Goal: Transaction & Acquisition: Purchase product/service

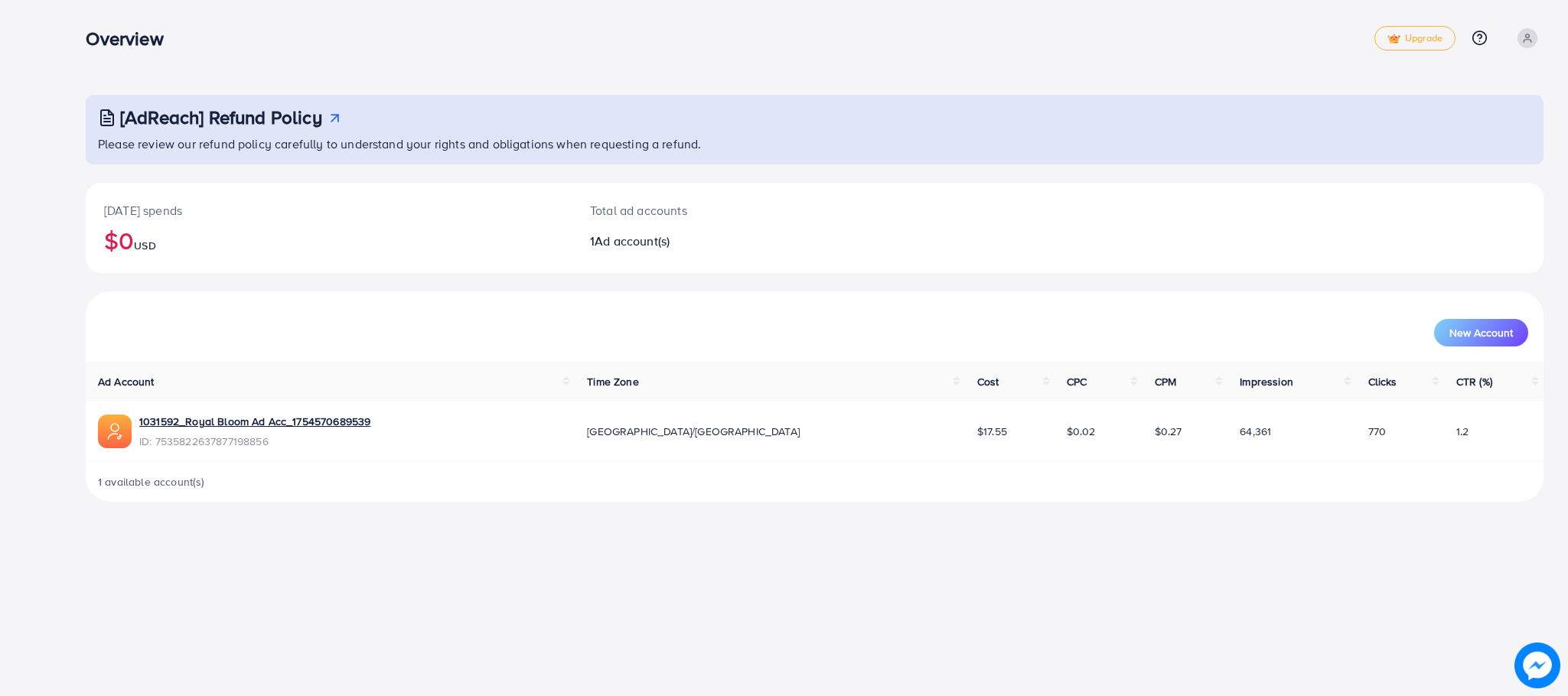
click at [496, 583] on div "Overview Upgrade Help Center Contact Support Plans and Pricing Term and policy …" at bounding box center [784, 348] width 1568 height 696
click at [905, 613] on div "Overview Upgrade Help Center Contact Support Plans and Pricing Term and policy …" at bounding box center [784, 348] width 1568 height 696
click at [955, 592] on div "Overview Upgrade Help Center Contact Support Plans and Pricing Term and policy …" at bounding box center [784, 348] width 1568 height 696
click at [1228, 410] on td "64,361" at bounding box center [1291, 431] width 128 height 59
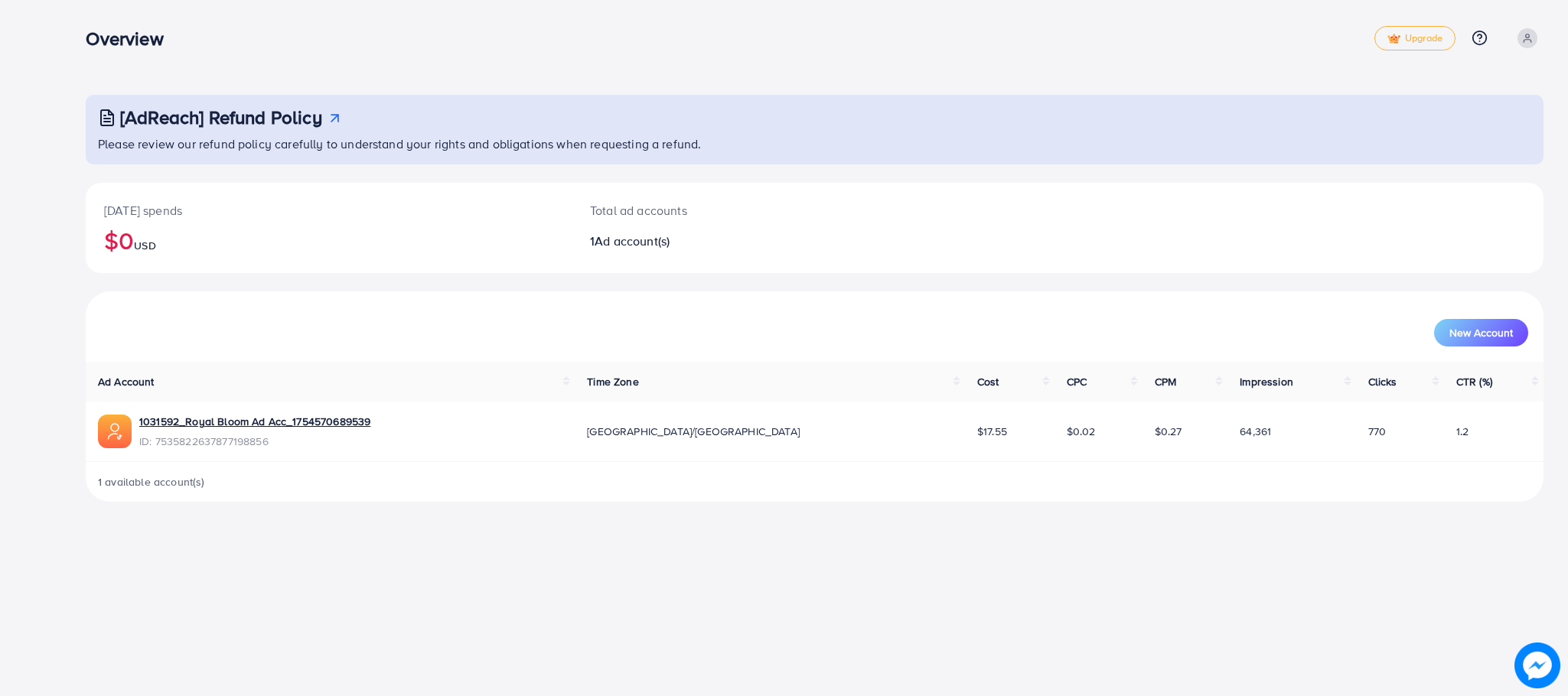
click at [306, 517] on div "[AdReach] Refund Policy Please review our refund policy carefully to understand…" at bounding box center [815, 263] width 1507 height 526
click at [595, 555] on div "Overview Upgrade Help Center Contact Support Plans and Pricing Term and policy …" at bounding box center [784, 348] width 1568 height 696
click at [898, 505] on div "[AdReach] Refund Policy Please review our refund policy carefully to understand…" at bounding box center [815, 263] width 1507 height 526
click at [249, 42] on div "Overview" at bounding box center [729, 38] width 1288 height 22
click at [374, 53] on div "Overview Upgrade Help Center Contact Support Plans and Pricing Term and policy …" at bounding box center [815, 38] width 1457 height 45
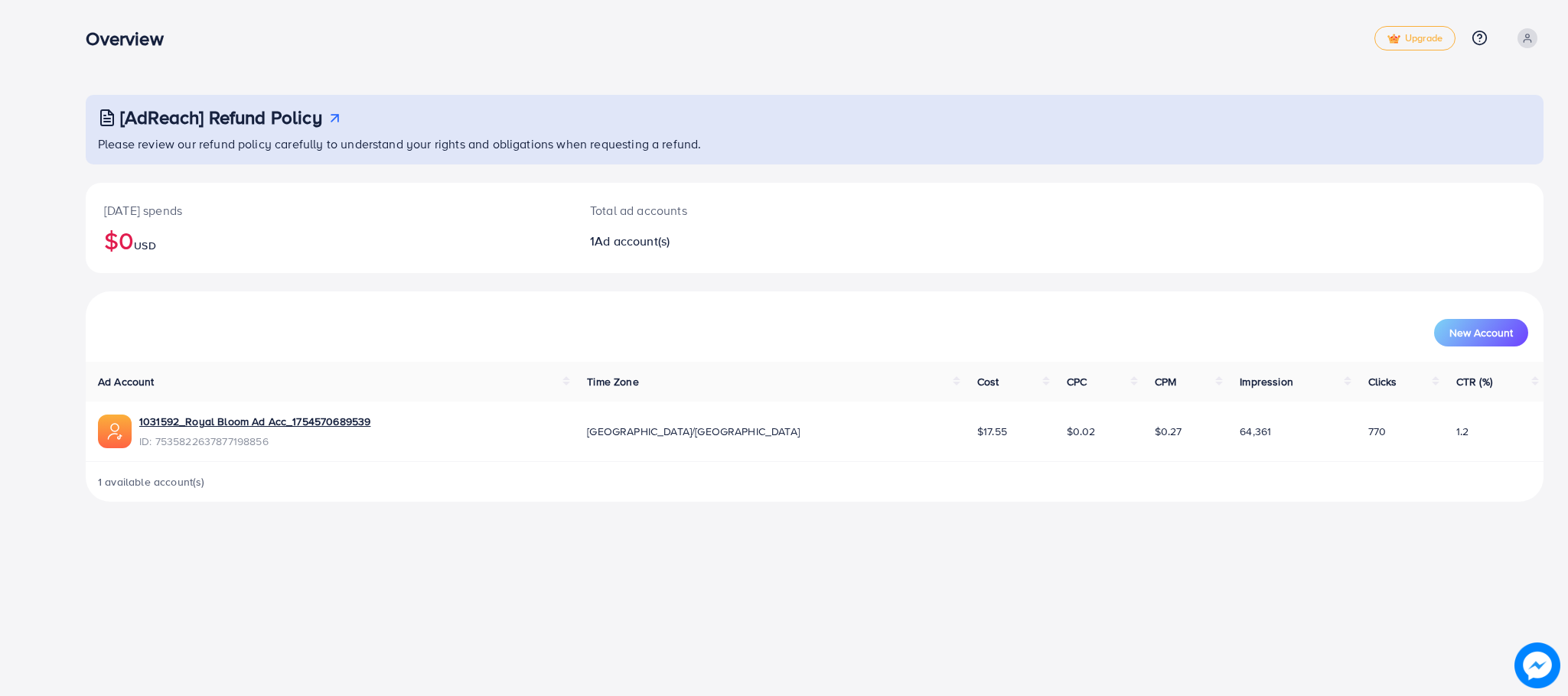
click at [150, 92] on div "[AdReach] Refund Policy Please review our refund policy carefully to understand…" at bounding box center [815, 263] width 1507 height 526
click at [245, 46] on div "Overview" at bounding box center [729, 38] width 1288 height 22
click at [174, 21] on div "Overview Upgrade Help Center Contact Support Plans and Pricing Term and policy …" at bounding box center [815, 38] width 1457 height 45
click at [1531, 30] on span at bounding box center [1528, 38] width 20 height 20
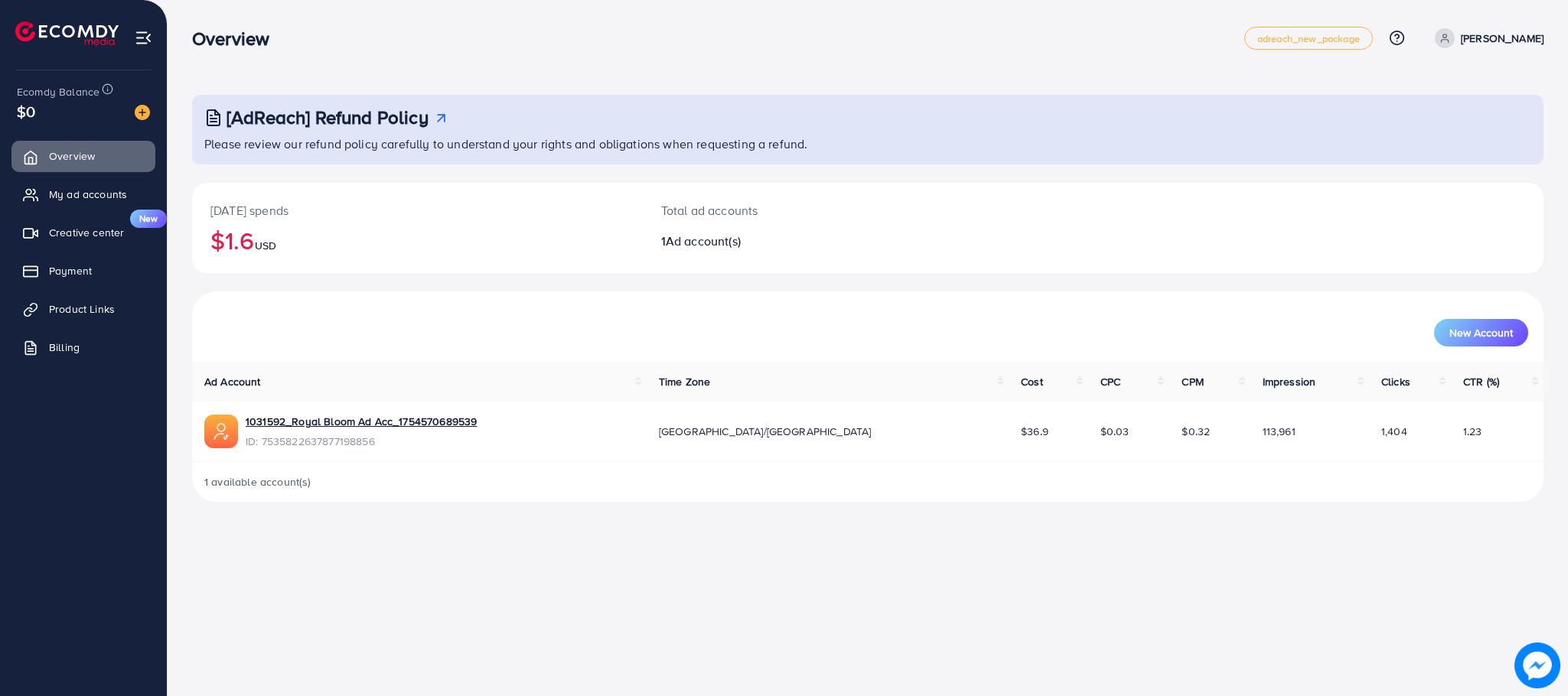
drag, startPoint x: 662, startPoint y: 205, endPoint x: 815, endPoint y: 244, distance: 157.9
click at [670, 205] on p "Total ad accounts" at bounding box center [811, 211] width 302 height 18
click at [552, 272] on div "Today's spends $1.6 USD" at bounding box center [417, 227] width 451 height 90
click at [573, 495] on div "1 available account(s)" at bounding box center [867, 481] width 1352 height 40
click at [63, 275] on span "Payment" at bounding box center [74, 271] width 43 height 16
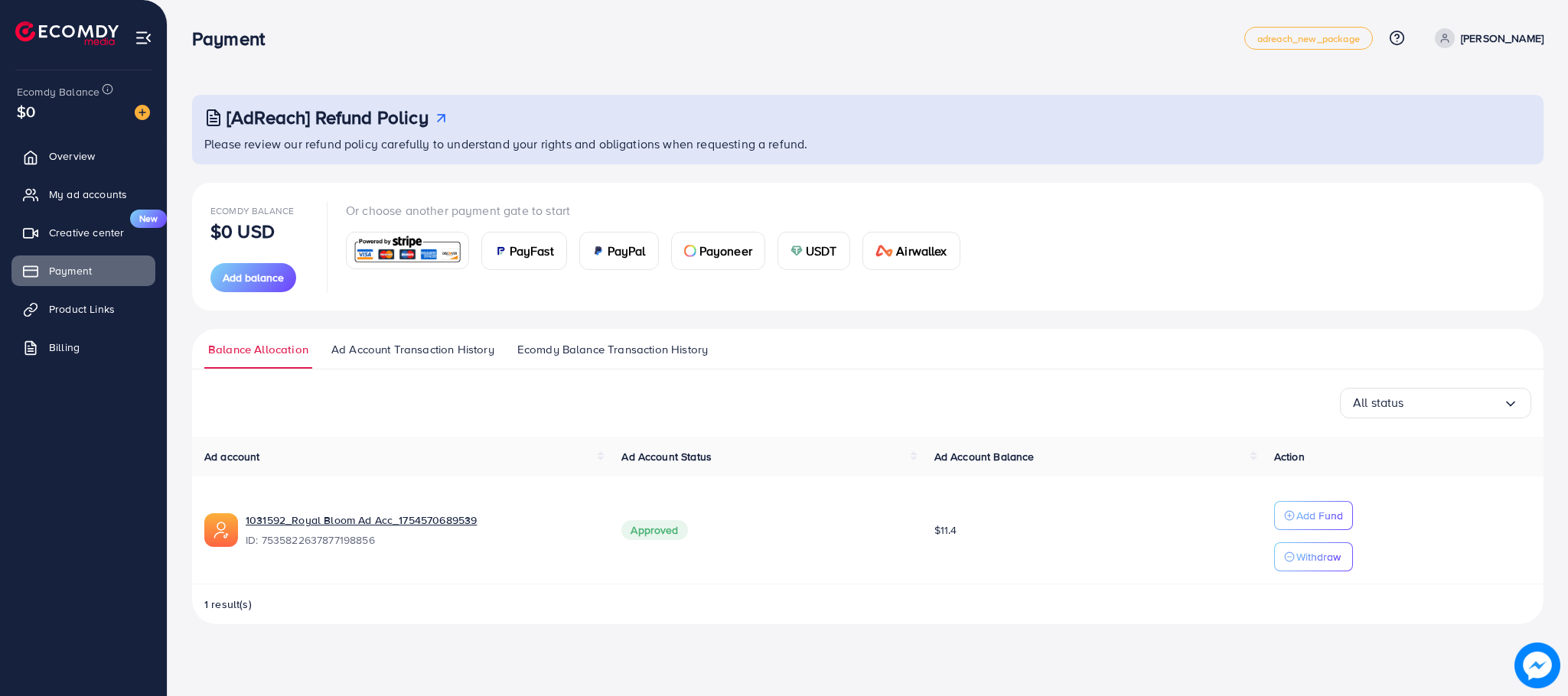
click at [519, 251] on span "PayFast" at bounding box center [532, 251] width 45 height 18
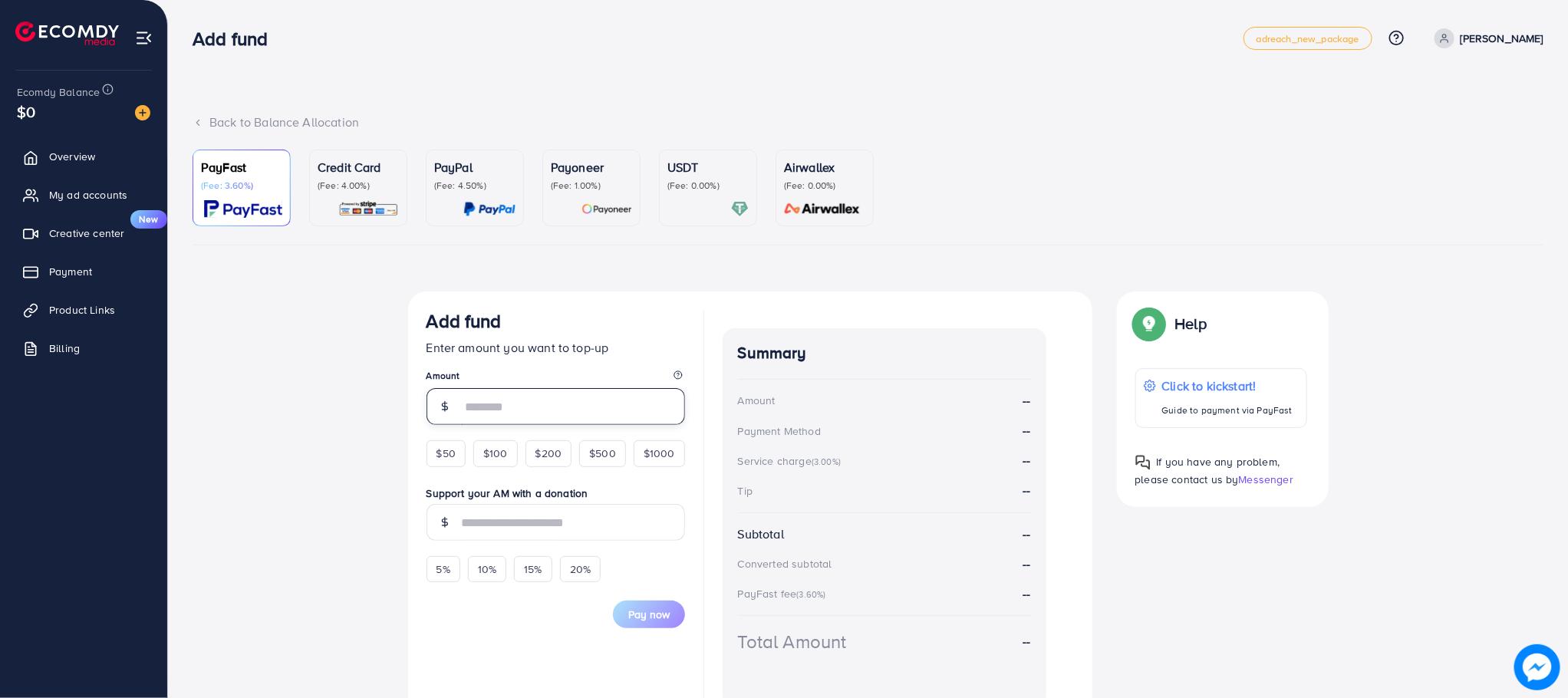
click at [551, 410] on input "number" at bounding box center [574, 407] width 224 height 36
click at [231, 390] on div "Currency Code: Merchant ID: Merchant Name: Token: Success URL: Failure URL: Che…" at bounding box center [867, 514] width 1351 height 446
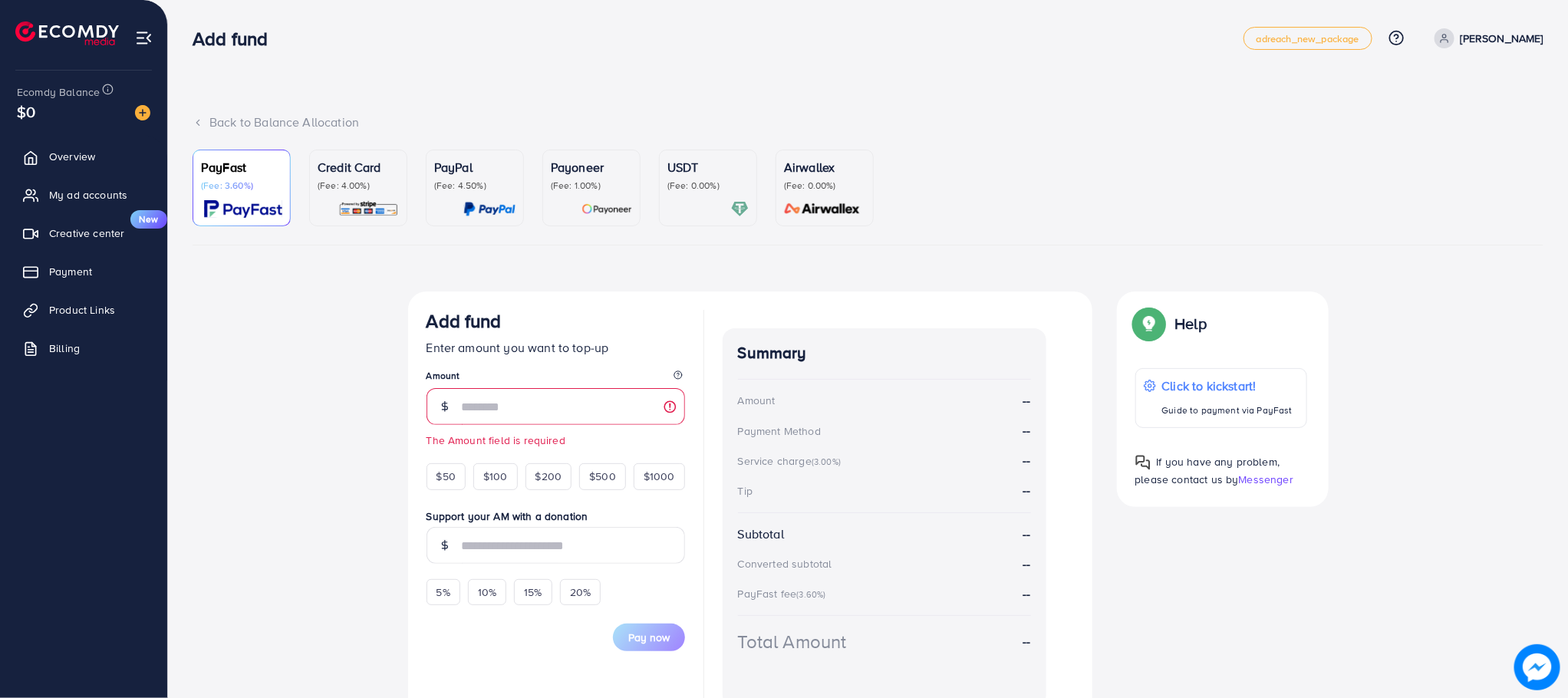
click at [450, 315] on div "Add fund Enter amount you want to top-up Amount The Amount field is required $5…" at bounding box center [750, 508] width 684 height 434
drag, startPoint x: 495, startPoint y: 315, endPoint x: 534, endPoint y: 315, distance: 39.0
click at [533, 315] on div "Add fund" at bounding box center [556, 324] width 258 height 28
click at [536, 315] on div "Add fund" at bounding box center [556, 324] width 258 height 28
click at [525, 315] on div "Add fund" at bounding box center [556, 324] width 258 height 28
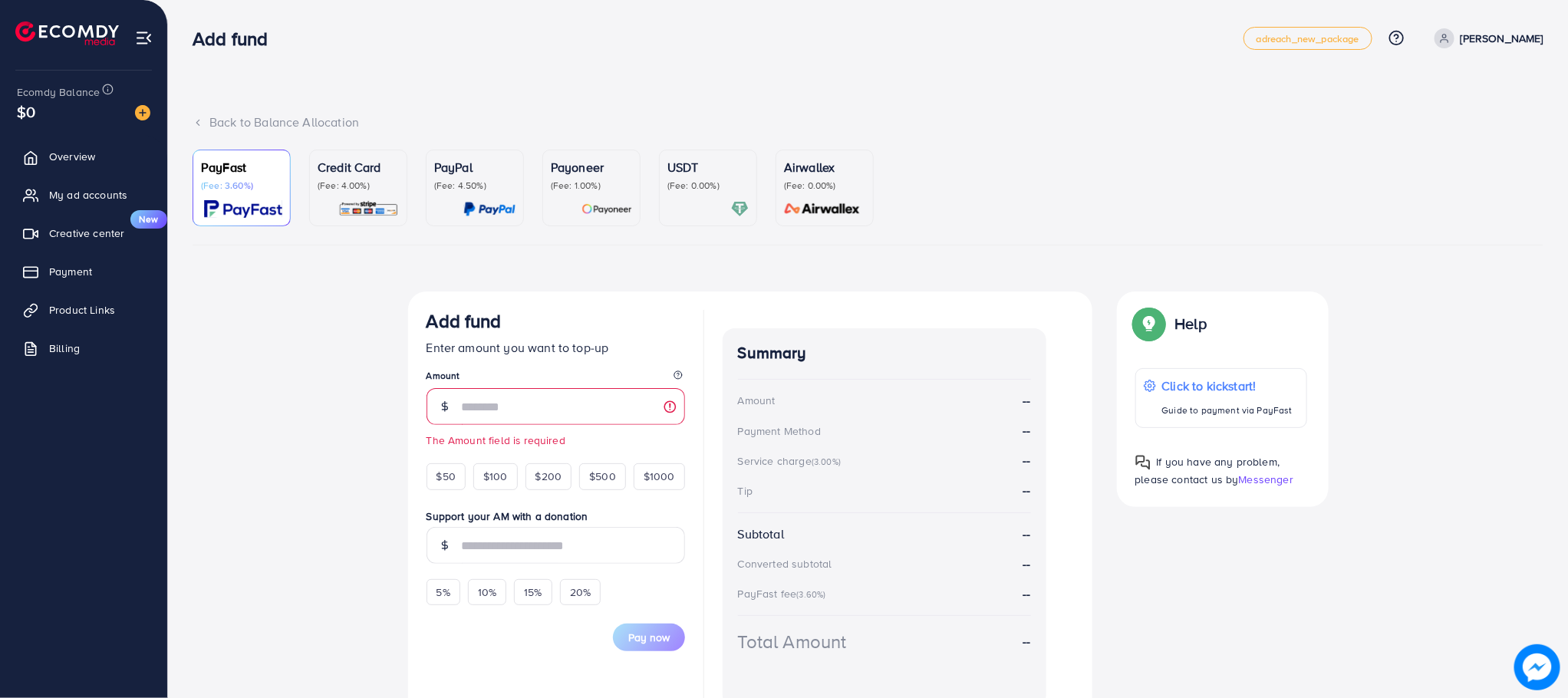
click at [427, 314] on h3 "Add fund" at bounding box center [464, 320] width 75 height 22
click at [454, 317] on h3 "Add fund" at bounding box center [464, 320] width 75 height 22
click at [456, 317] on h3 "Add fund" at bounding box center [464, 320] width 75 height 22
click at [456, 317] on h3 "Add fund" at bounding box center [464, 320] width 75 height 22
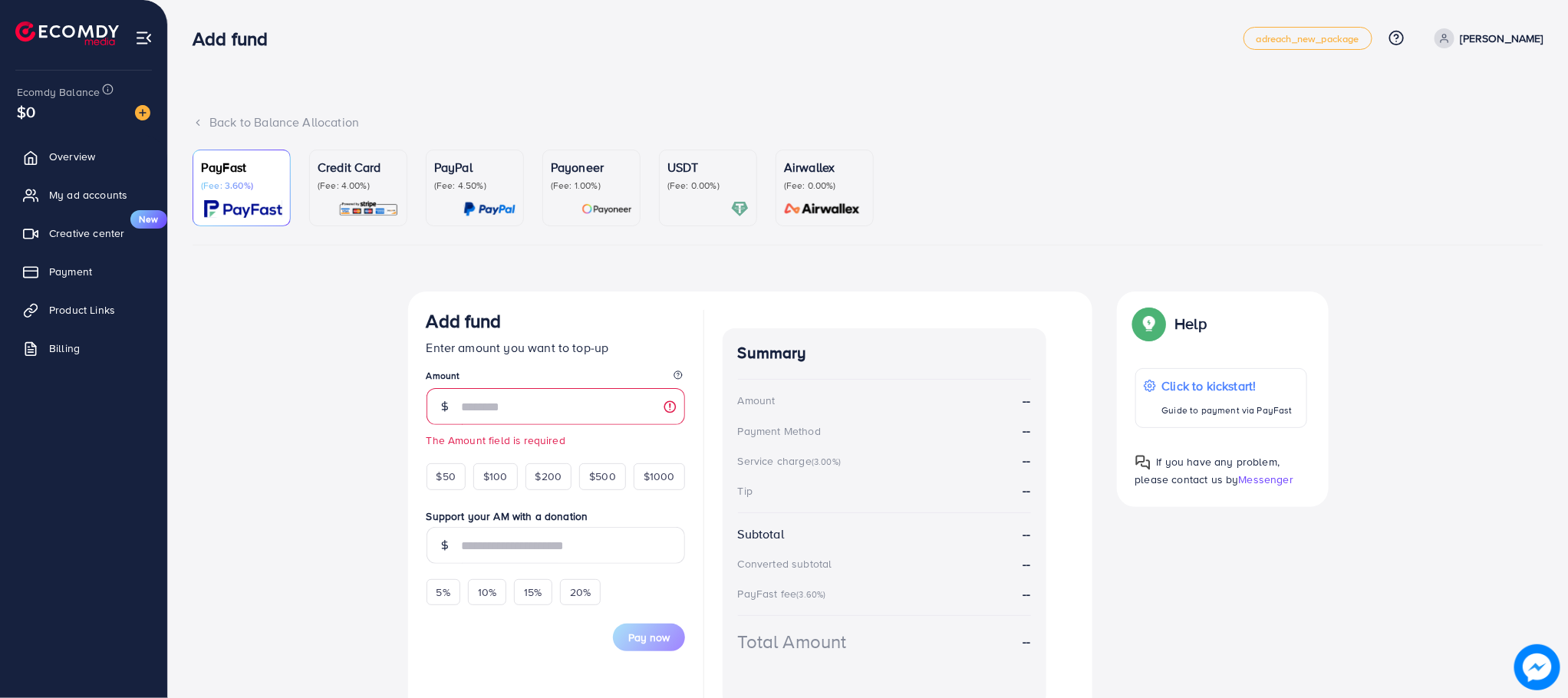
click at [302, 415] on div "Currency Code: Merchant ID: Merchant Name: Token: Success URL: Failure URL: Che…" at bounding box center [867, 514] width 1351 height 446
click at [1066, 219] on ul "PayFast (Fee: 3.60%) Credit Card (Fee: 4.00%) PayPal (Fee: 4.50%) Payoneer (Fee…" at bounding box center [867, 198] width 1351 height 96
